Goal: Task Accomplishment & Management: Use online tool/utility

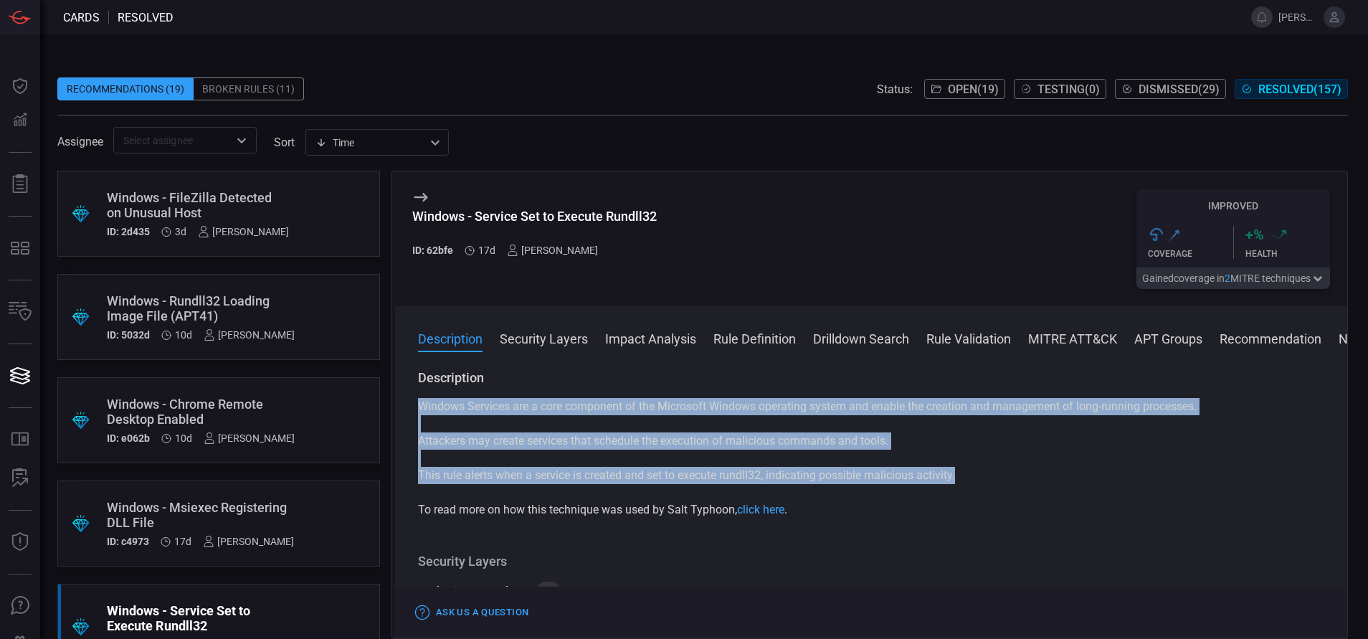
scroll to position [97, 0]
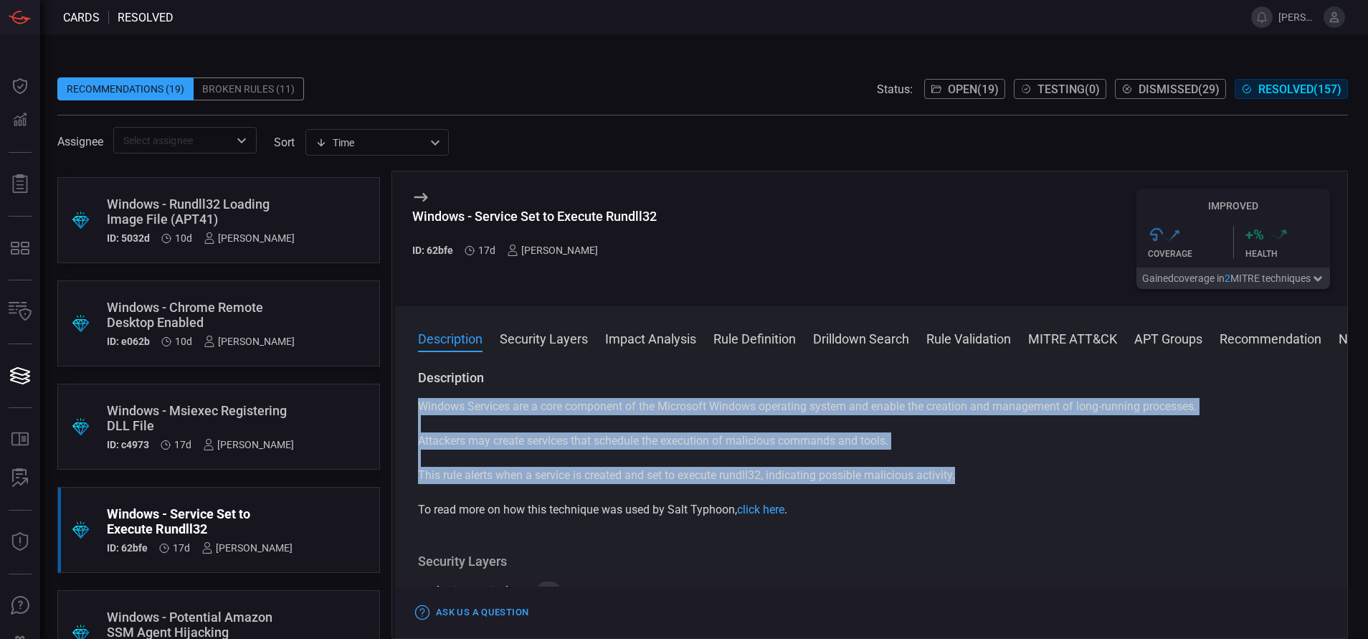
click at [239, 140] on icon "Open" at bounding box center [241, 140] width 17 height 17
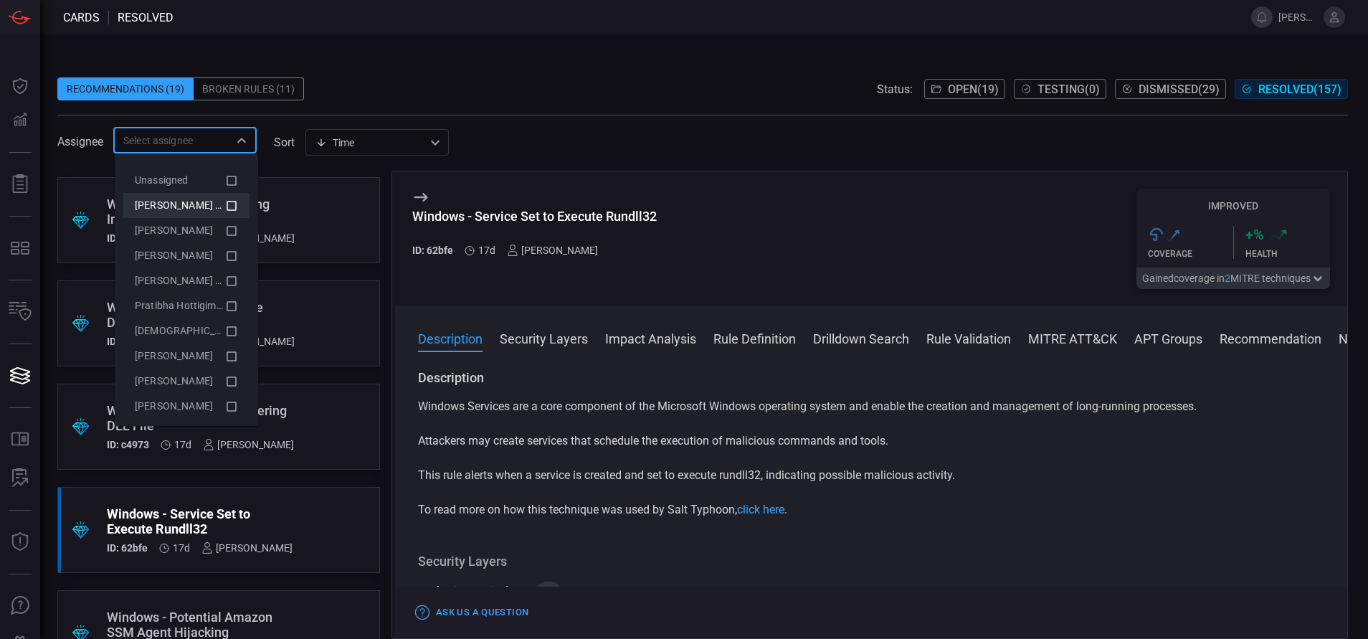
click at [205, 199] on span "[PERSON_NAME] (Myself)" at bounding box center [194, 204] width 118 height 11
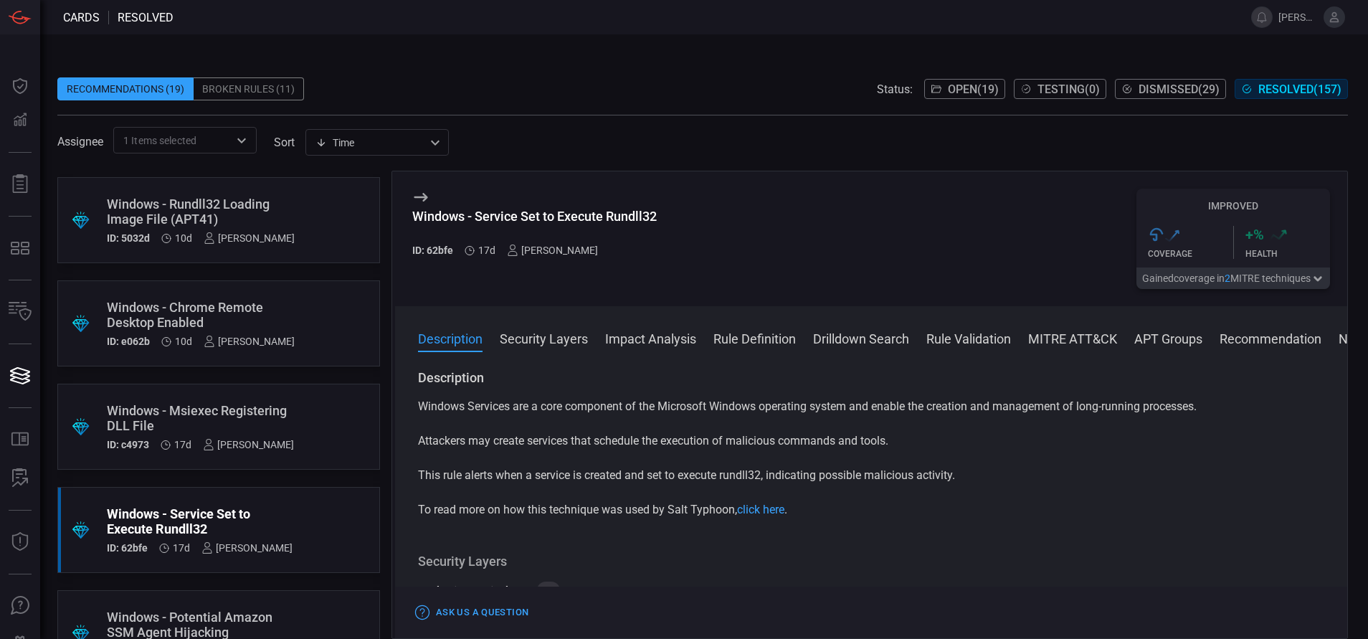
click at [948, 84] on span "Open ( 19 )" at bounding box center [973, 89] width 51 height 14
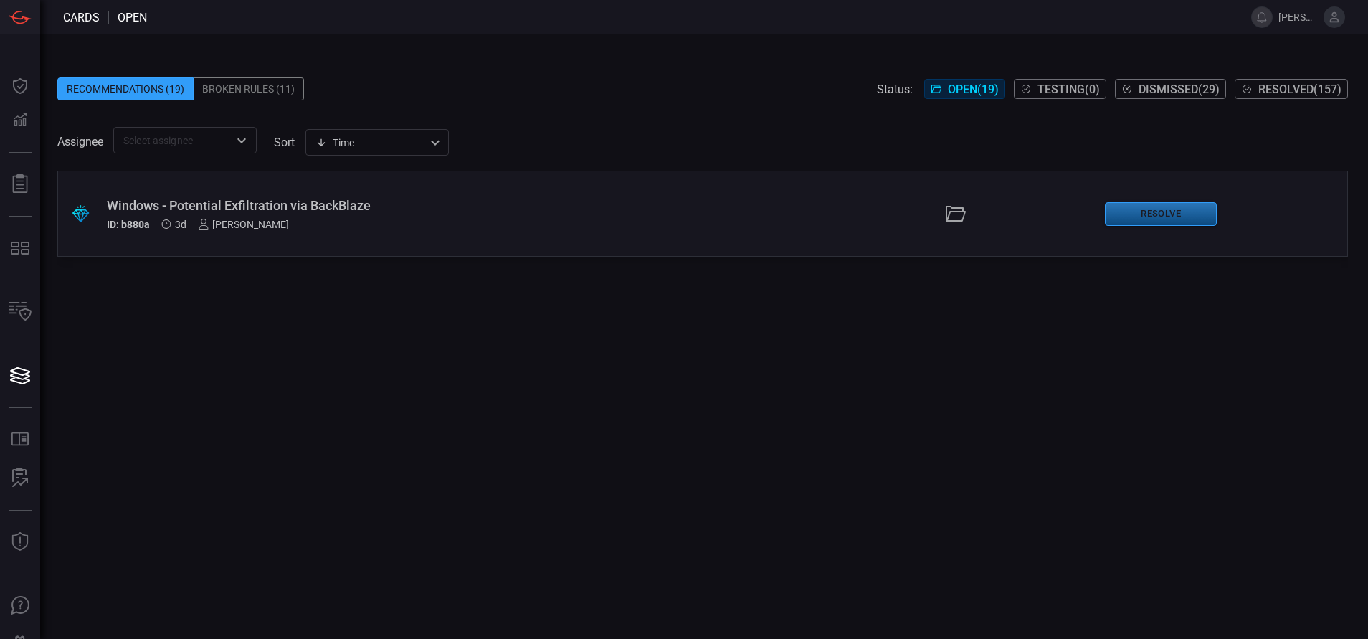
click at [1140, 210] on button "Resolve" at bounding box center [1160, 214] width 112 height 24
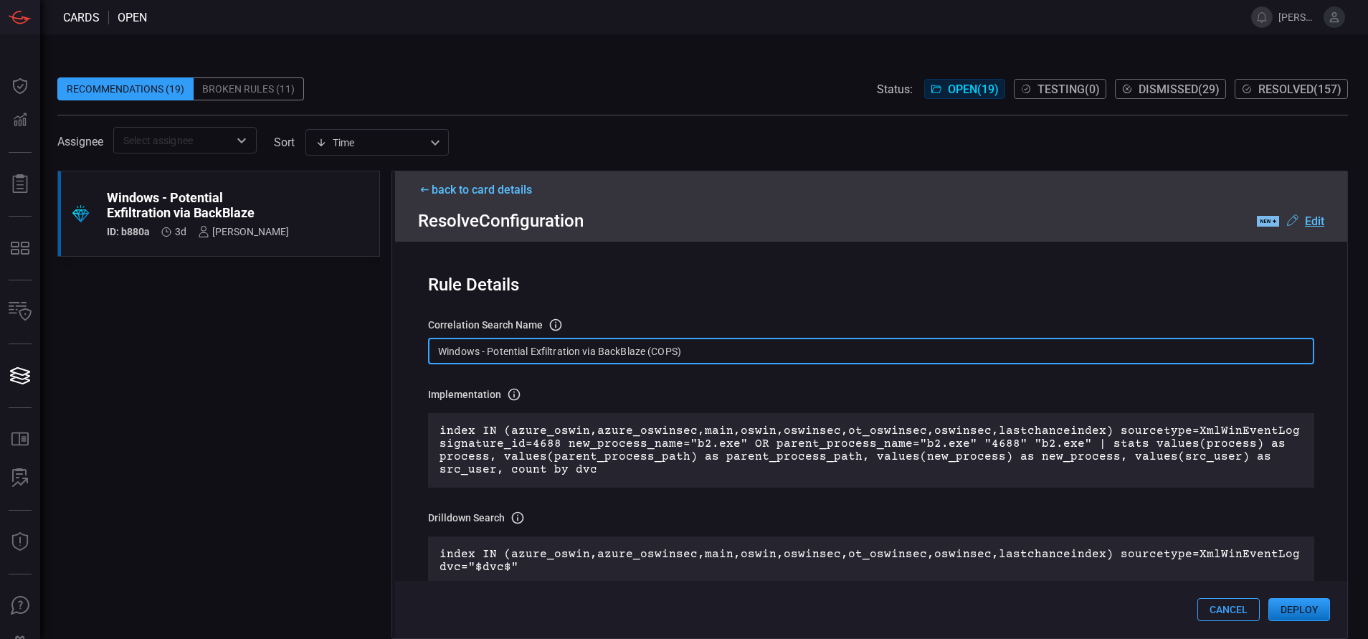
click at [792, 349] on input "Windows - Potential Exfiltration via BackBlaze (COPS)" at bounding box center [871, 351] width 886 height 27
paste input "Process - Potential Exfiltration via BackBlaze"
type input "Win Process - Potential Exfiltration via BackBlaze"
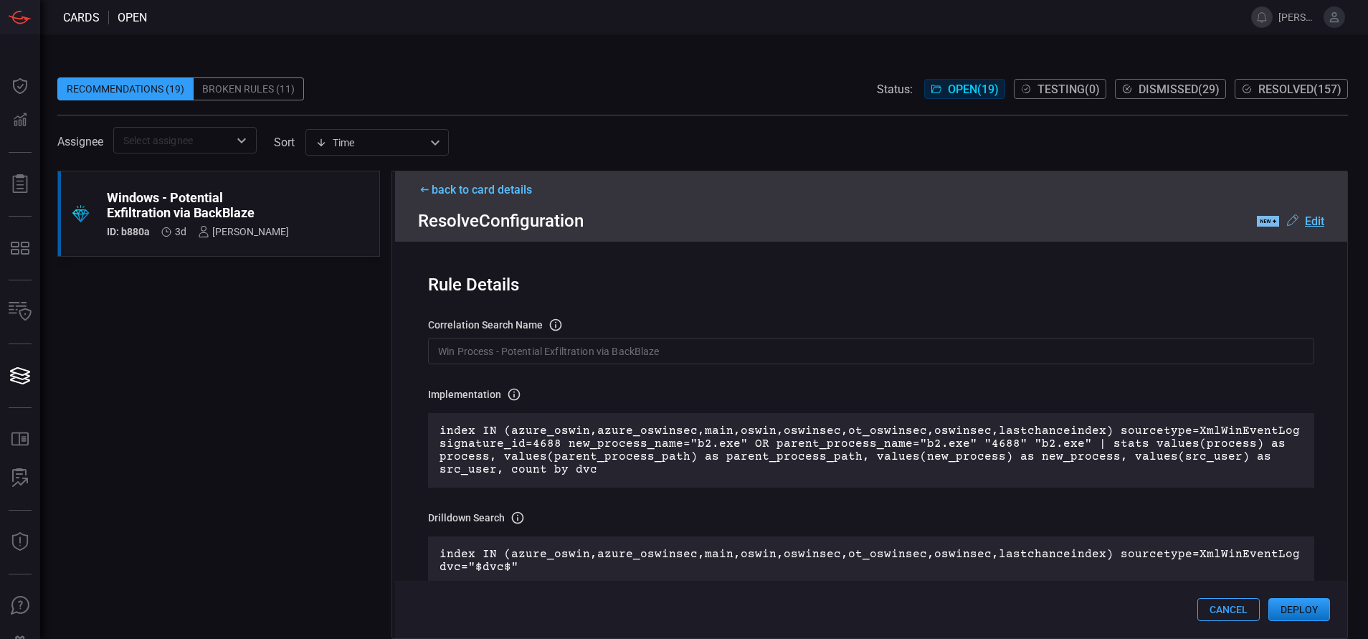
click at [1285, 603] on button "Deploy" at bounding box center [1299, 609] width 62 height 23
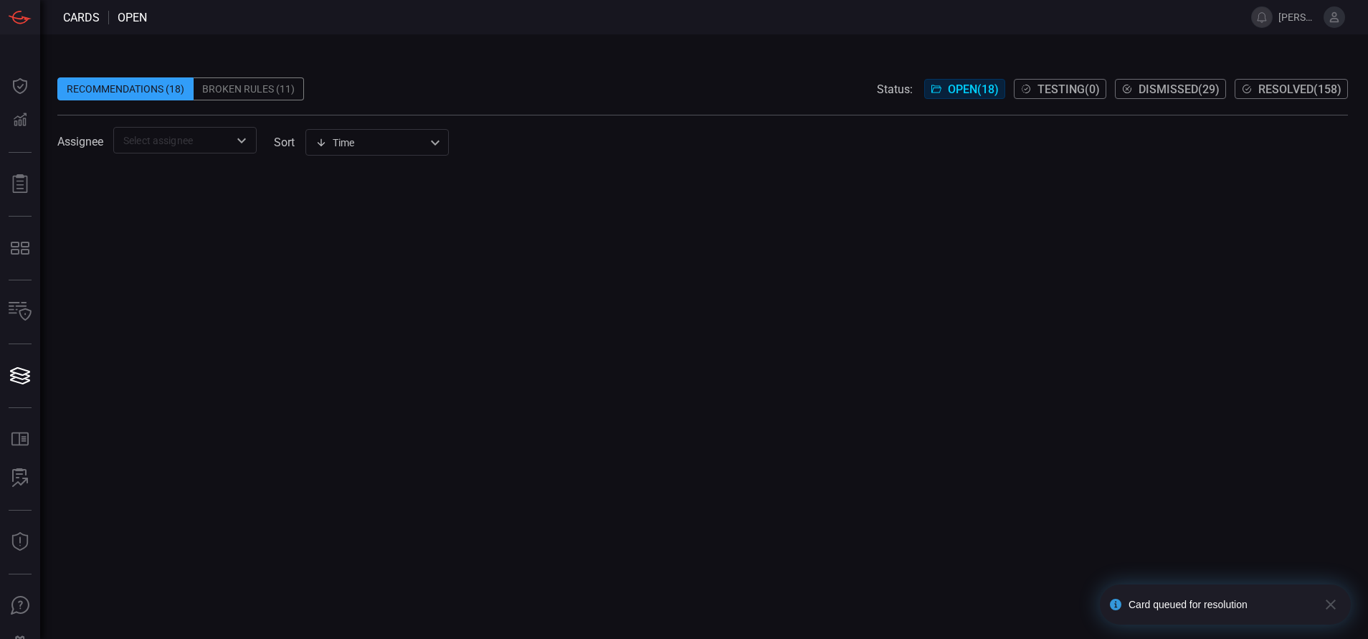
click at [1331, 82] on span "Resolved ( 158 )" at bounding box center [1299, 89] width 83 height 14
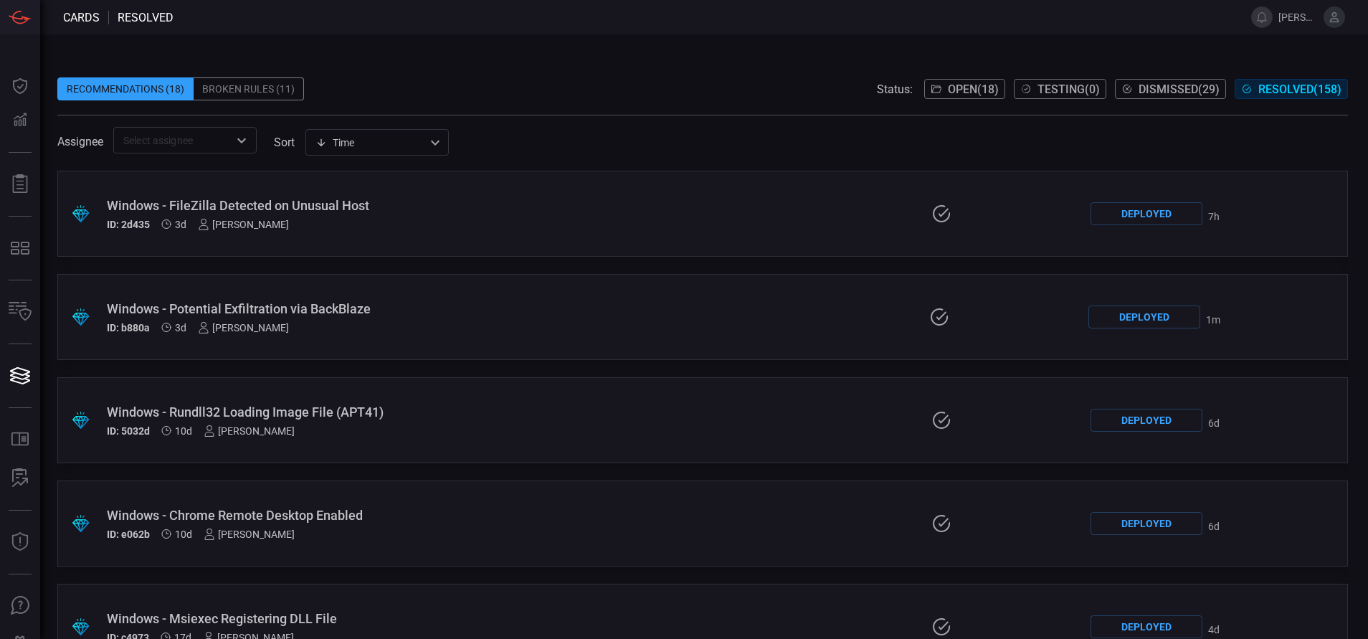
click at [330, 310] on div "Windows - Potential Exfiltration via BackBlaze" at bounding box center [327, 308] width 440 height 15
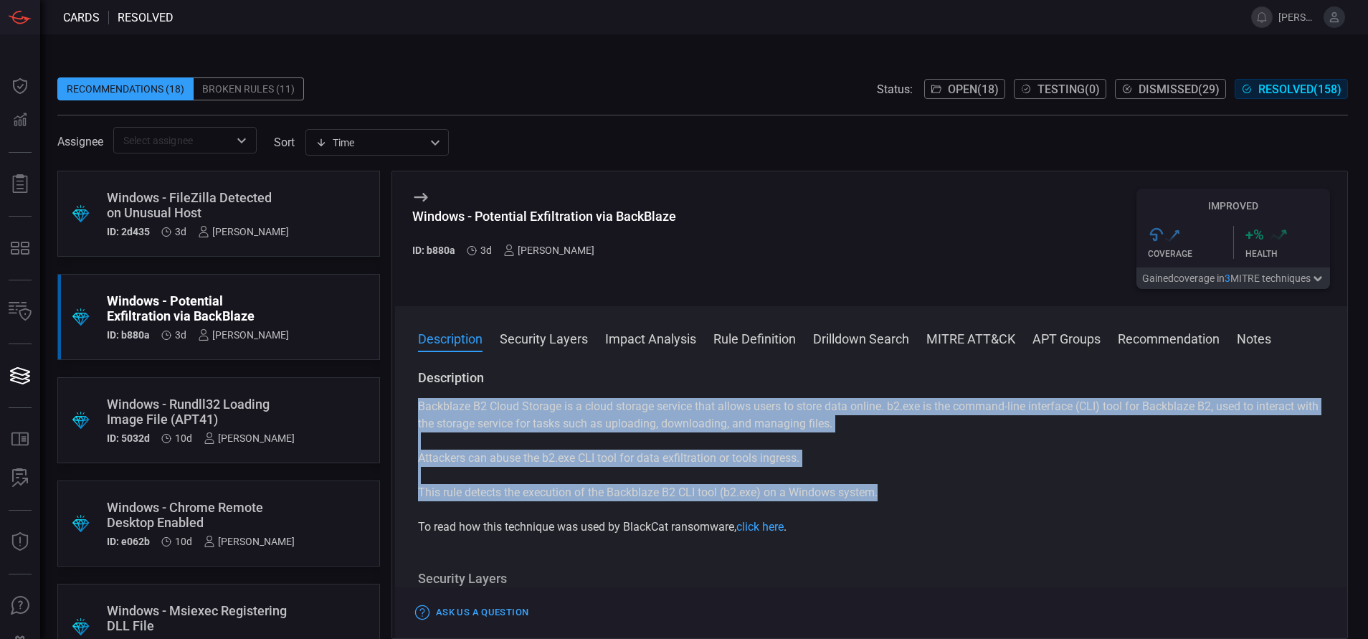
drag, startPoint x: 886, startPoint y: 497, endPoint x: 397, endPoint y: 412, distance: 496.1
click at [397, 412] on div "Description Backblaze B2 Cloud Storage is a cloud storage service that allows u…" at bounding box center [871, 501] width 952 height 264
copy div "Backblaze B2 Cloud Storage is a cloud storage service that allows users to stor…"
